Goal: Find specific page/section: Find specific page/section

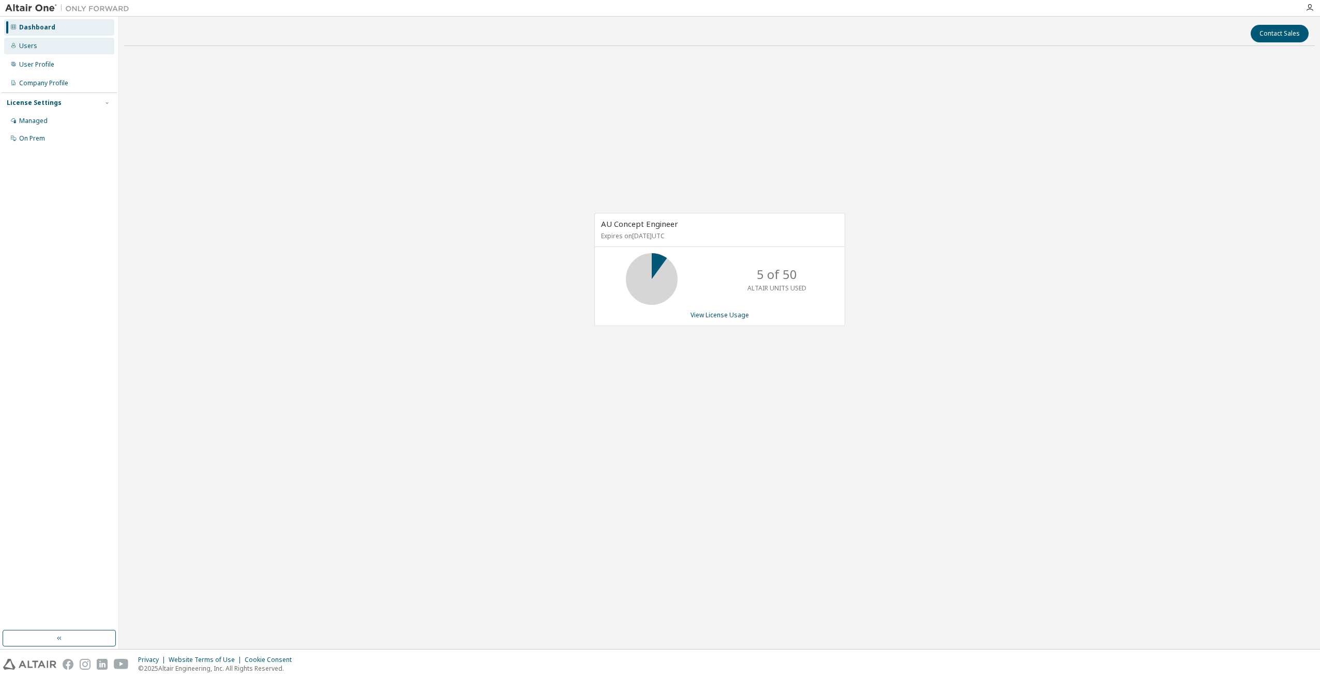
click at [31, 45] on div "Users" at bounding box center [28, 46] width 18 height 8
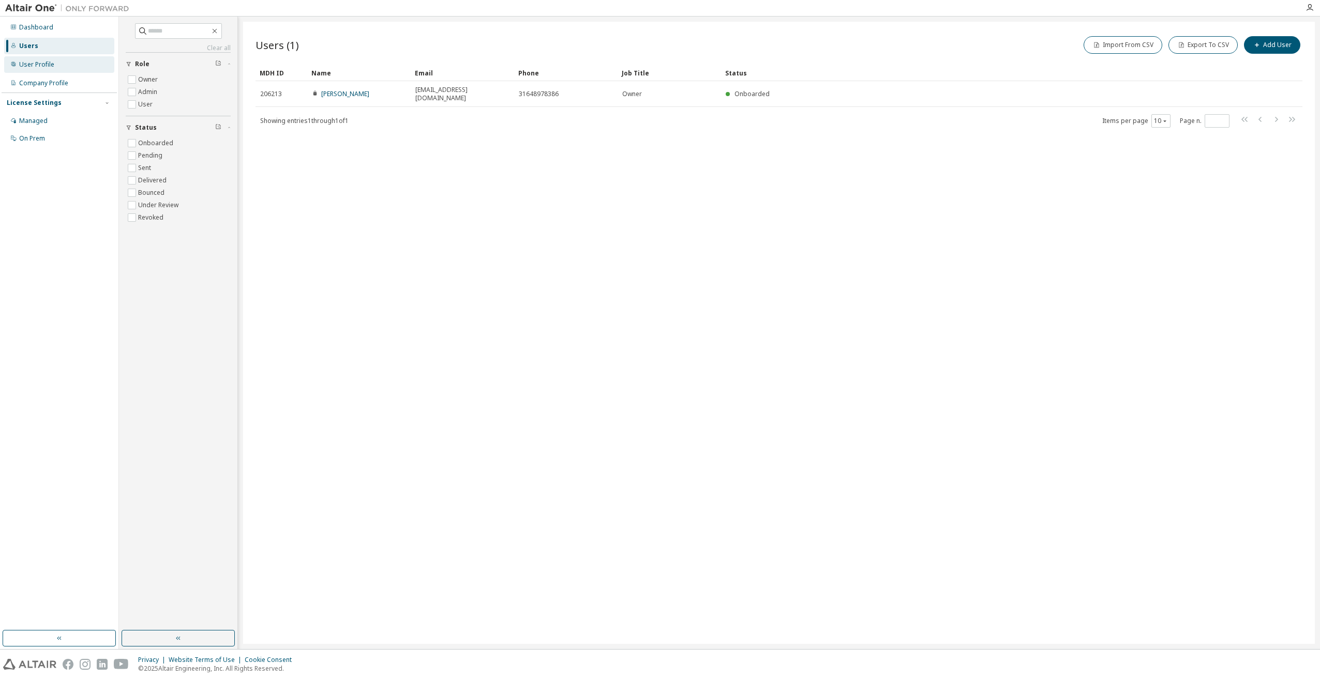
click at [33, 65] on div "User Profile" at bounding box center [36, 64] width 35 height 8
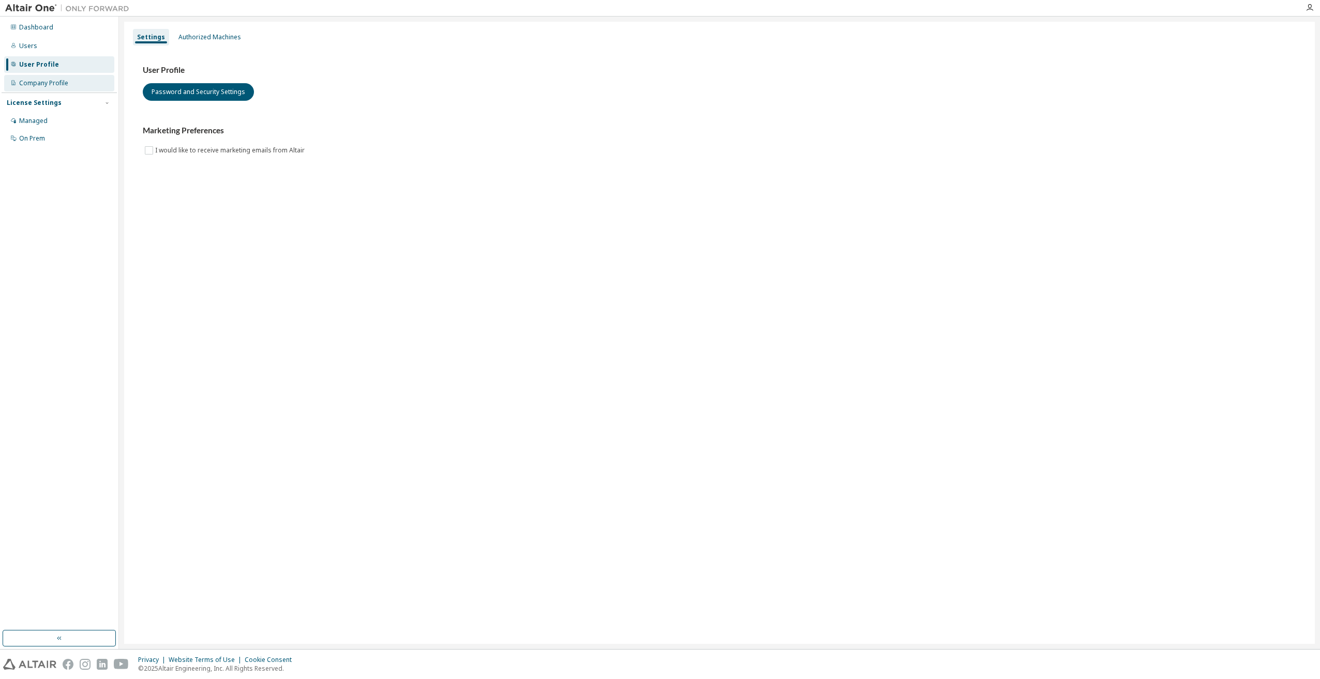
click at [63, 86] on div "Company Profile" at bounding box center [43, 83] width 49 height 8
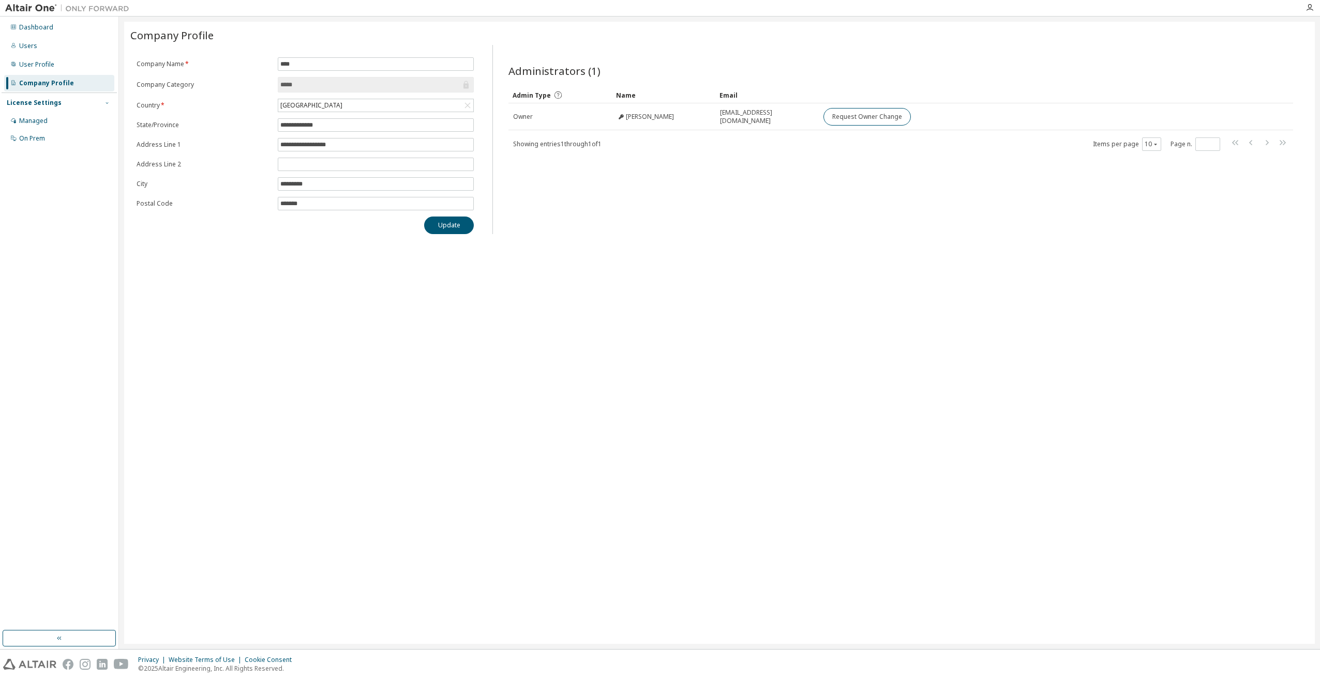
click at [108, 101] on icon "button" at bounding box center [107, 103] width 6 height 6
click at [51, 104] on div "License Settings" at bounding box center [34, 103] width 55 height 8
click at [36, 120] on div "Managed" at bounding box center [33, 121] width 28 height 8
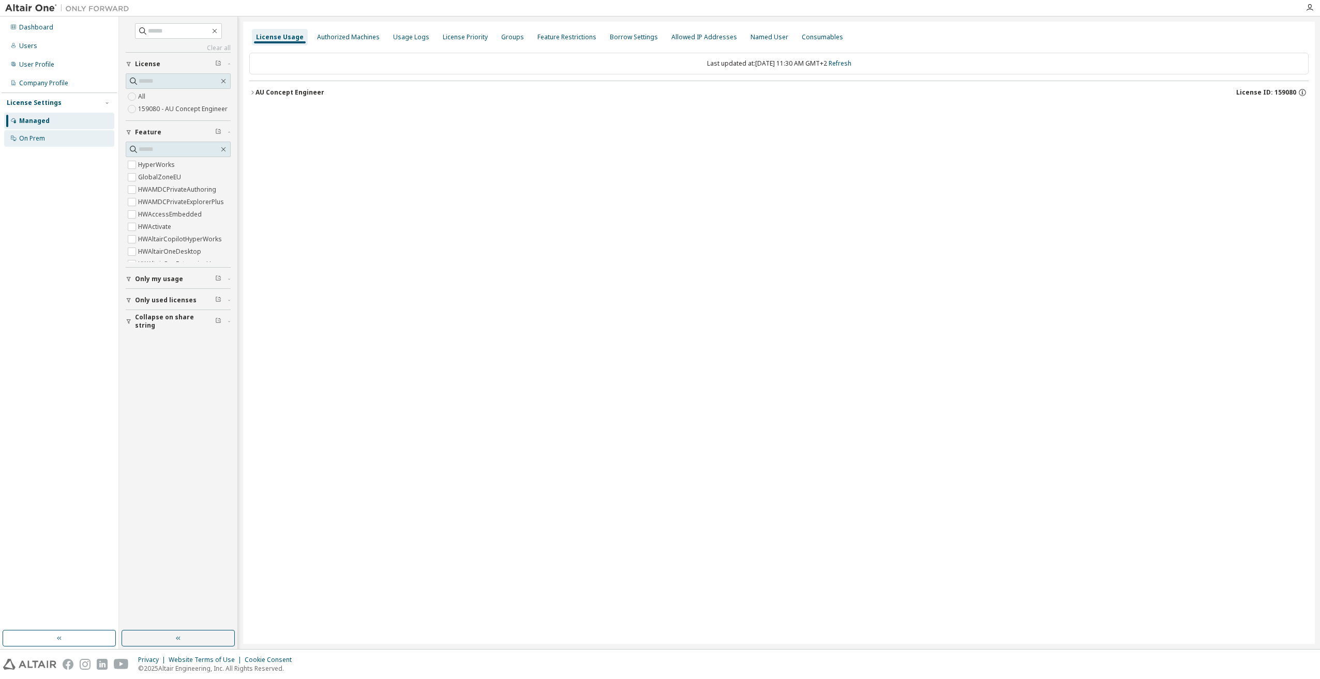
click at [40, 131] on div "On Prem" at bounding box center [59, 138] width 110 height 17
